Goal: Communication & Community: Participate in discussion

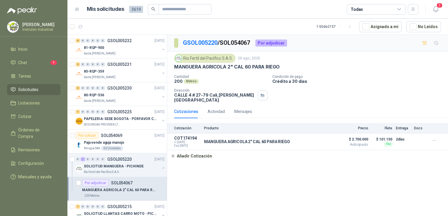
scroll to position [29, 0]
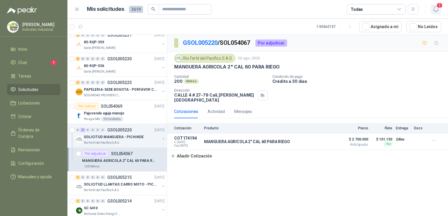
click at [435, 8] on icon "button" at bounding box center [435, 9] width 7 height 7
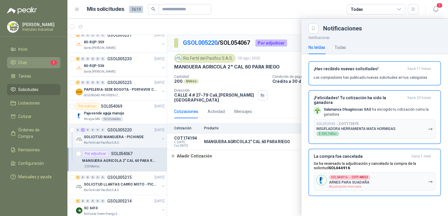
click at [47, 62] on li "Chat 1" at bounding box center [34, 63] width 46 height 6
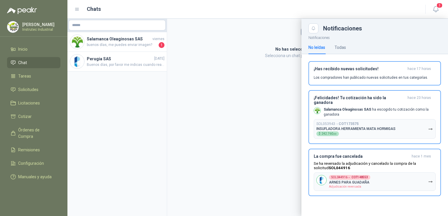
click at [135, 43] on div at bounding box center [257, 118] width 381 height 198
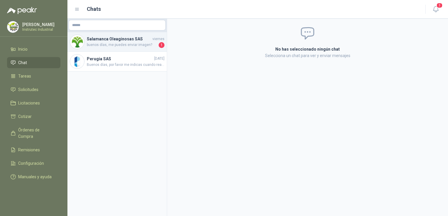
click at [133, 40] on h4 "Salamanca Oleaginosas SAS" at bounding box center [119, 39] width 65 height 6
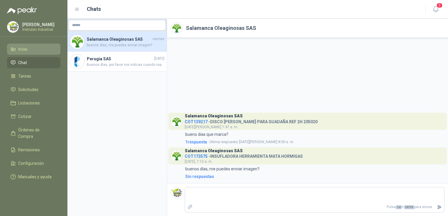
click at [48, 48] on li "Inicio" at bounding box center [34, 49] width 46 height 6
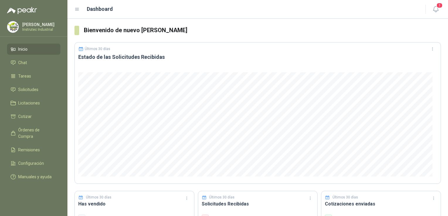
click at [27, 83] on ul "Inicio Chat Tareas Solicitudes Licitaciones Cotizar Órdenes de Compra Remisione…" at bounding box center [33, 114] width 67 height 141
click at [27, 92] on span "Solicitudes" at bounding box center [28, 90] width 20 height 6
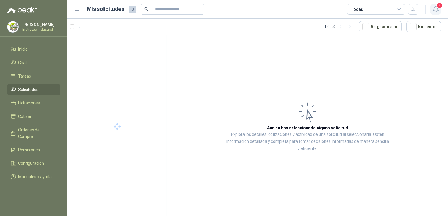
click at [439, 9] on icon "button" at bounding box center [435, 9] width 7 height 7
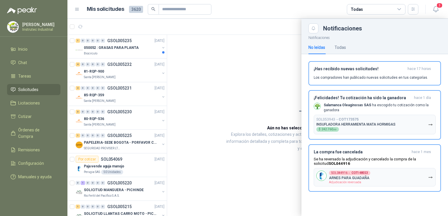
click at [121, 54] on div at bounding box center [257, 118] width 381 height 198
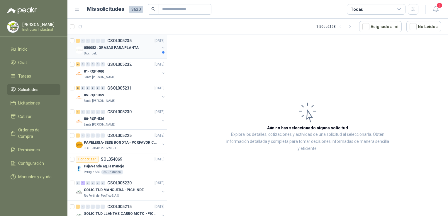
click at [138, 46] on div "050052 : GRASAS PARA PLANTA" at bounding box center [122, 47] width 76 height 7
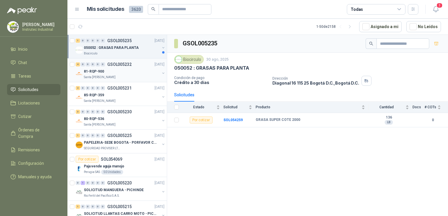
click at [143, 75] on div "Santa [PERSON_NAME]" at bounding box center [122, 77] width 76 height 5
